Goal: Task Accomplishment & Management: Use online tool/utility

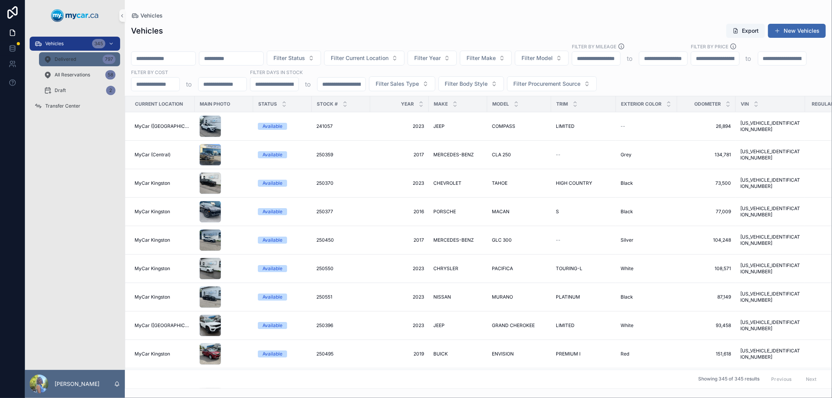
click at [66, 56] on span "Delivered" at bounding box center [65, 59] width 21 height 6
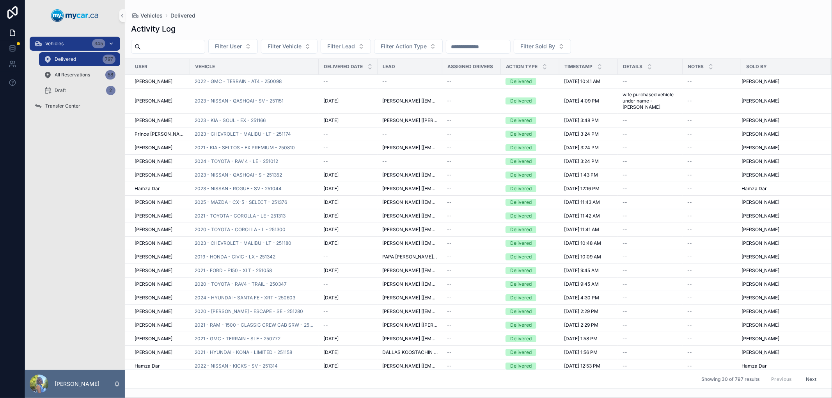
click at [53, 41] on span "Vehicles" at bounding box center [54, 44] width 18 height 6
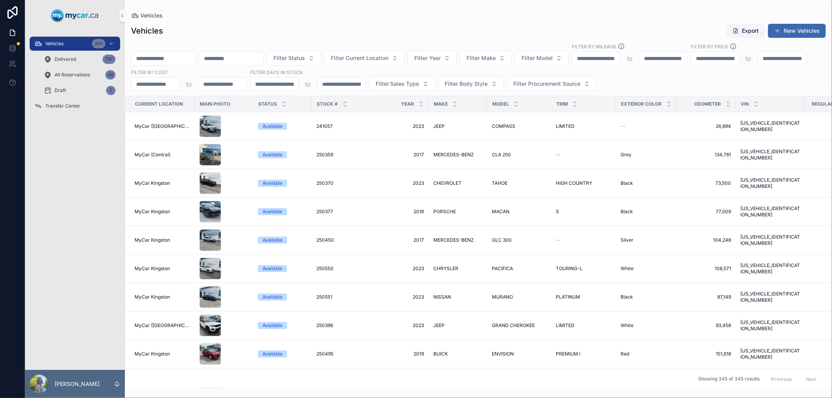
click at [229, 32] on div "Vehicles Export New Vehicles" at bounding box center [478, 30] width 695 height 15
click at [60, 43] on span "Vehicles" at bounding box center [54, 44] width 18 height 6
click at [172, 59] on input "scrollable content" at bounding box center [164, 58] width 64 height 11
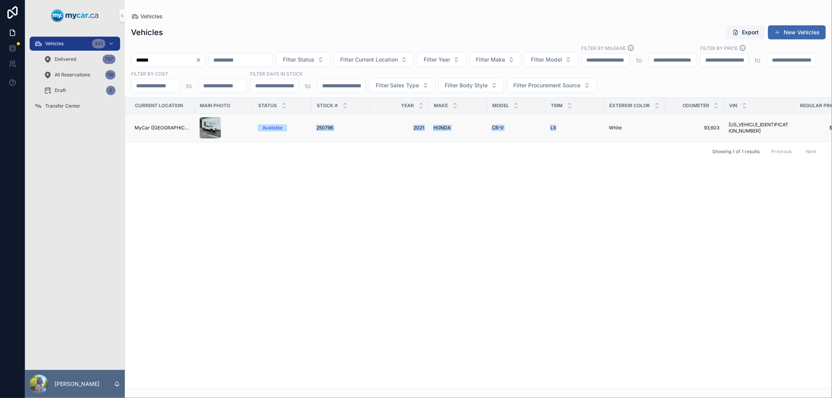
drag, startPoint x: 303, startPoint y: 126, endPoint x: 565, endPoint y: 133, distance: 262.0
click at [565, 133] on tr "MyCar (Richmond) Available 250796 250796 2021 2021 HONDA HONDA CR-V CR-V LX LX …" at bounding box center [548, 128] width 846 height 28
copy tr "250796 250796 2021 2021 HONDA HONDA CR-V CR-V LX"
click at [347, 193] on div "Current Location Main Photo Status Stock # Year Make Model Trim Exterior Color …" at bounding box center [478, 243] width 707 height 291
drag, startPoint x: 309, startPoint y: 128, endPoint x: 503, endPoint y: 130, distance: 194.8
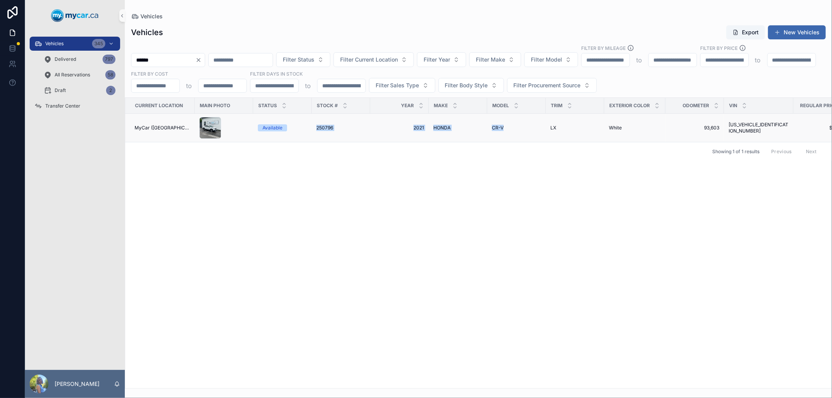
click at [503, 130] on tr "MyCar (Richmond) Available 250796 250796 2021 2021 HONDA HONDA CR-V CR-V LX LX …" at bounding box center [548, 128] width 846 height 28
copy tr "250796 250796 2021 2021 HONDA HONDA CR-V"
drag, startPoint x: 170, startPoint y: 61, endPoint x: 129, endPoint y: 55, distance: 41.4
click at [129, 55] on div "****** Filter Status Filter Current Location Filter Year Filter Make Filter Mod…" at bounding box center [479, 68] width 708 height 48
type input "******"
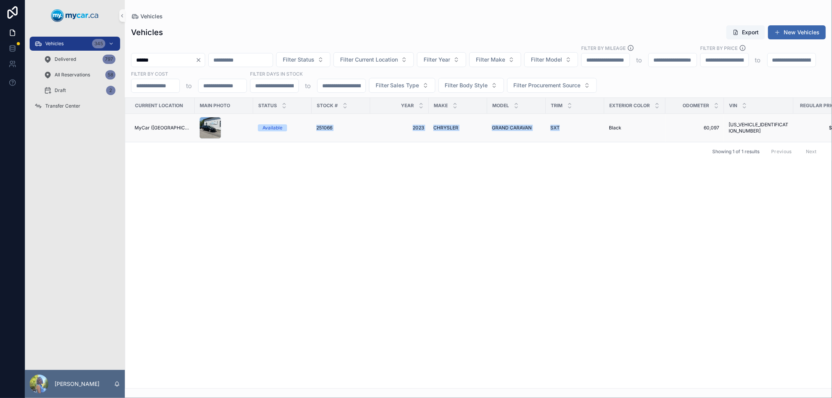
drag, startPoint x: 307, startPoint y: 129, endPoint x: 555, endPoint y: 139, distance: 247.6
click at [555, 139] on tr "MyCar (Richmond) Available 251066 251066 2023 2023 CHRYSLER CHRYSLER GRAND CARA…" at bounding box center [548, 128] width 846 height 28
copy tr "251066 251066 2023 2023 CHRYSLER CHRYSLER GRAND CARAVAN GRAND CARAVAN SXT"
click at [292, 224] on div "Current Location Main Photo Status Stock # Year Make Model Trim Exterior Color …" at bounding box center [478, 243] width 707 height 291
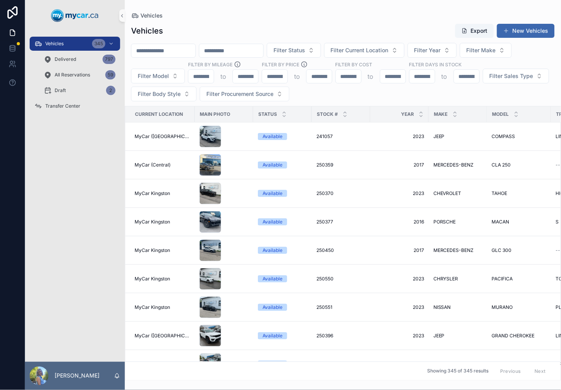
click at [188, 52] on input "scrollable content" at bounding box center [164, 50] width 64 height 11
paste input "**********"
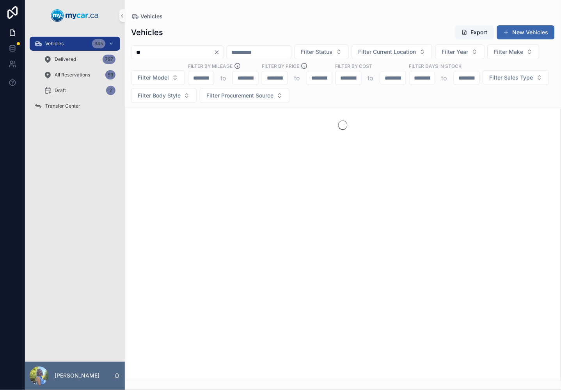
type input "*"
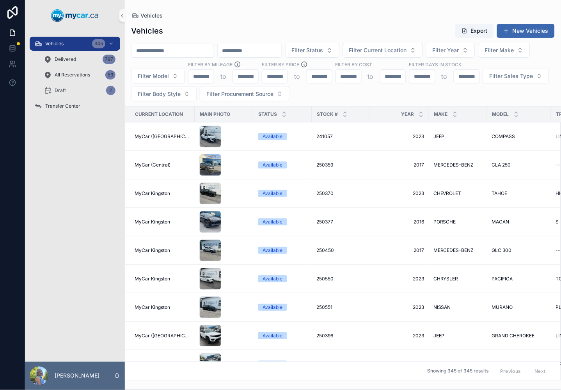
click at [190, 53] on input "scrollable content" at bounding box center [173, 50] width 82 height 11
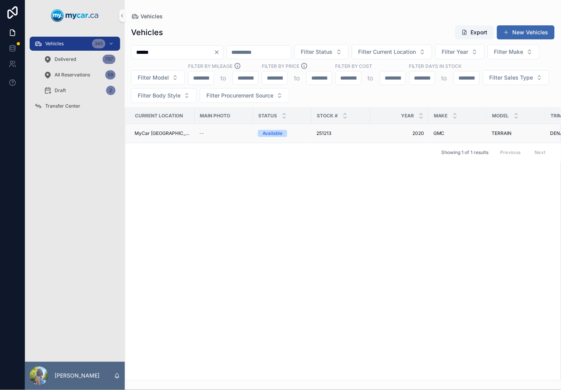
type input "******"
click at [321, 130] on span "251213" at bounding box center [324, 133] width 15 height 6
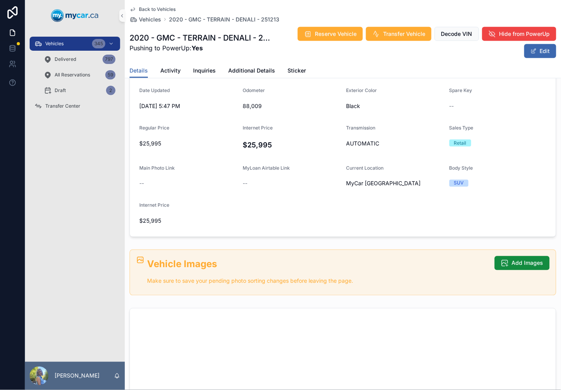
scroll to position [217, 0]
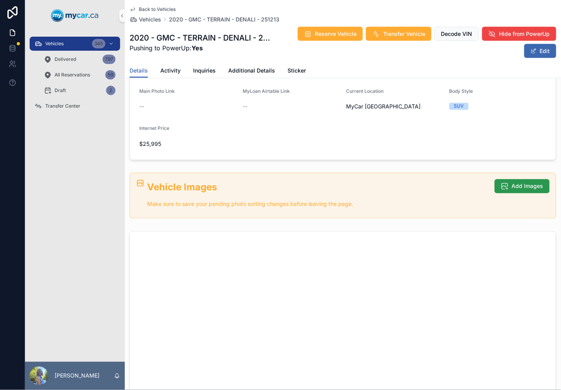
click at [512, 185] on span "Add Images" at bounding box center [528, 187] width 32 height 8
